Goal: Information Seeking & Learning: Learn about a topic

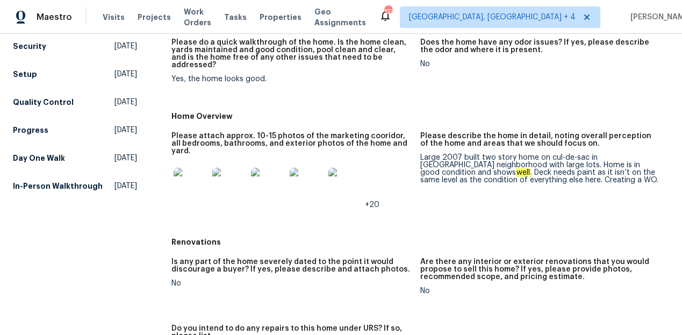
scroll to position [127, 0]
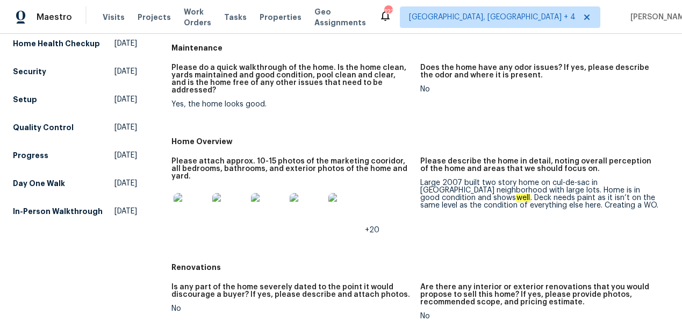
click at [191, 193] on img at bounding box center [191, 210] width 34 height 34
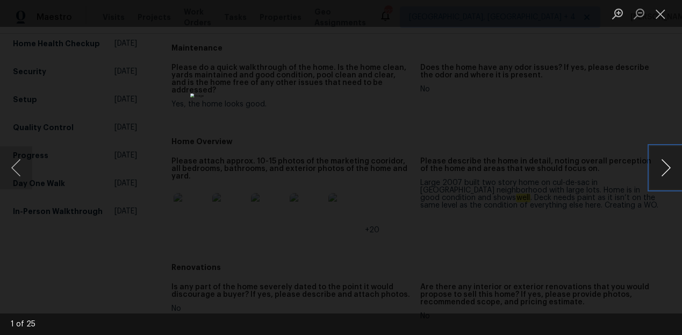
click at [669, 170] on button "Next image" at bounding box center [666, 167] width 32 height 43
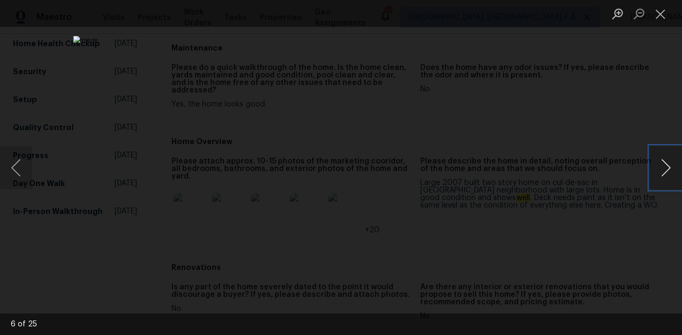
click at [669, 170] on button "Next image" at bounding box center [666, 167] width 32 height 43
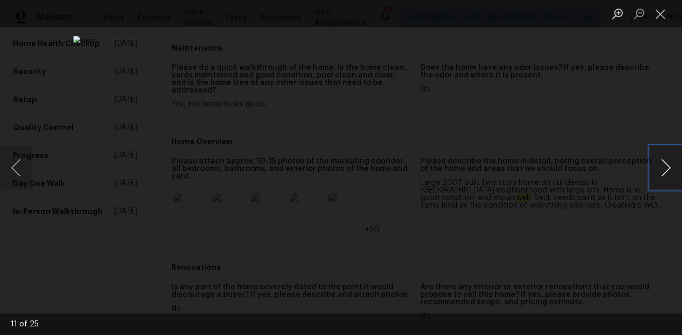
click at [669, 170] on button "Next image" at bounding box center [666, 167] width 32 height 43
click at [19, 175] on button "Previous image" at bounding box center [16, 167] width 32 height 43
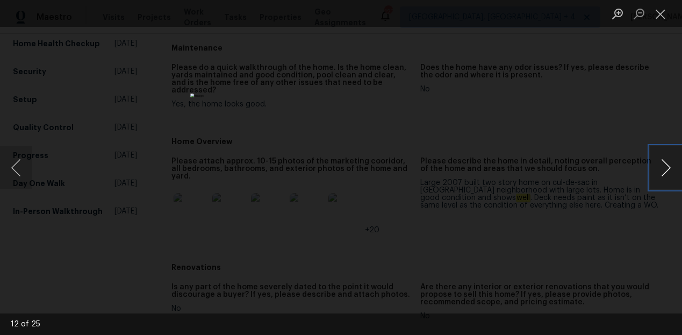
click at [667, 170] on button "Next image" at bounding box center [666, 167] width 32 height 43
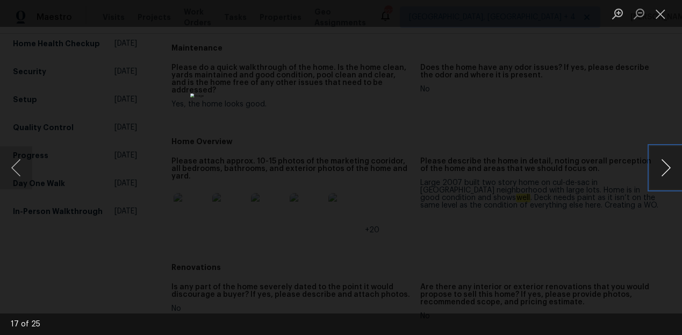
click at [667, 170] on button "Next image" at bounding box center [666, 167] width 32 height 43
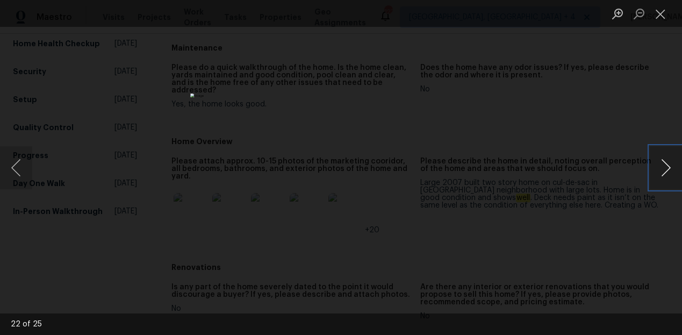
click at [667, 170] on button "Next image" at bounding box center [666, 167] width 32 height 43
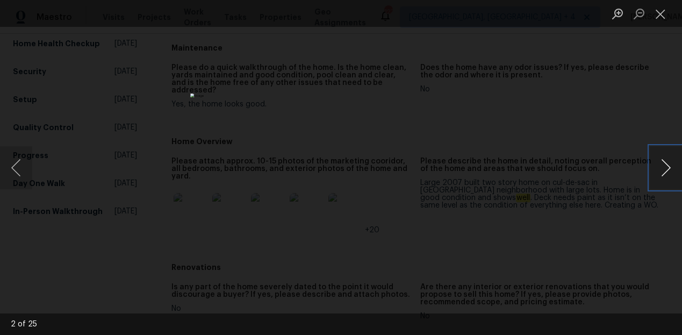
click at [667, 170] on button "Next image" at bounding box center [666, 167] width 32 height 43
click at [664, 13] on button "Close lightbox" at bounding box center [661, 13] width 22 height 19
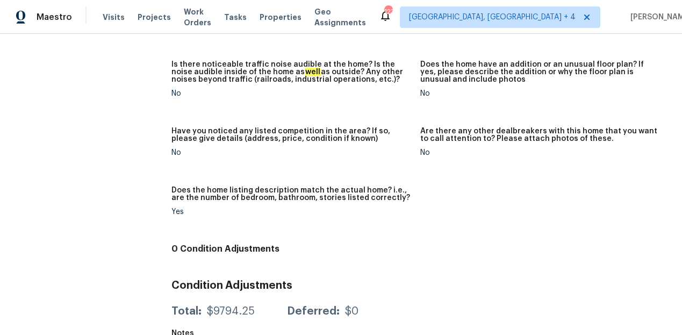
scroll to position [0, 0]
